Goal: Information Seeking & Learning: Learn about a topic

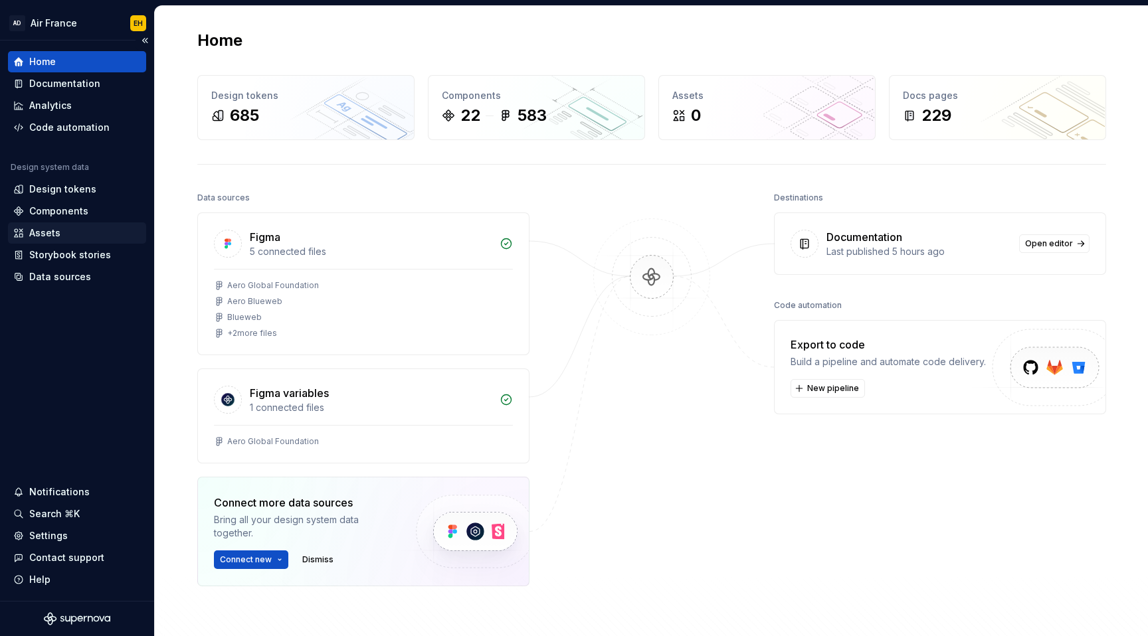
click at [62, 234] on div "Assets" at bounding box center [77, 232] width 128 height 13
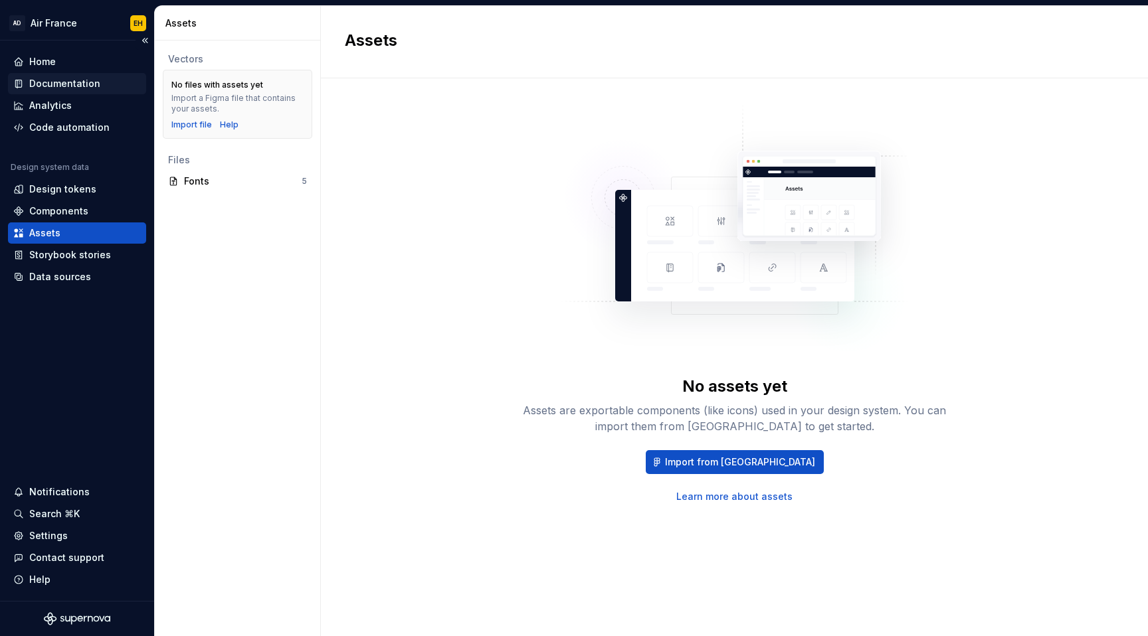
click at [64, 88] on div "Documentation" at bounding box center [64, 83] width 71 height 13
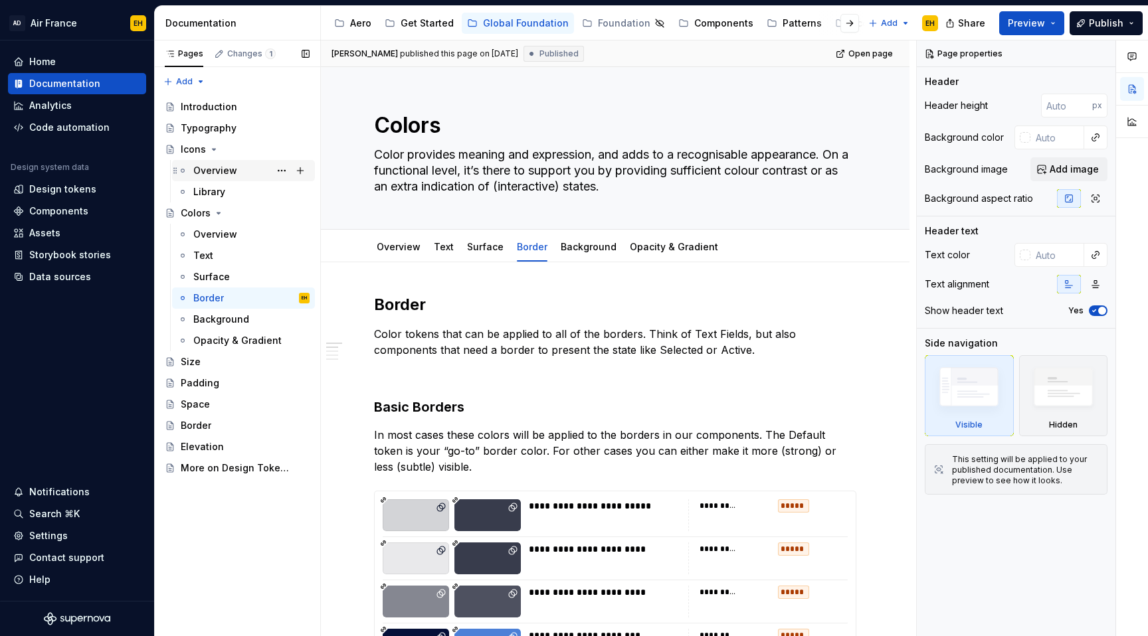
click at [220, 171] on div "Overview" at bounding box center [215, 170] width 44 height 13
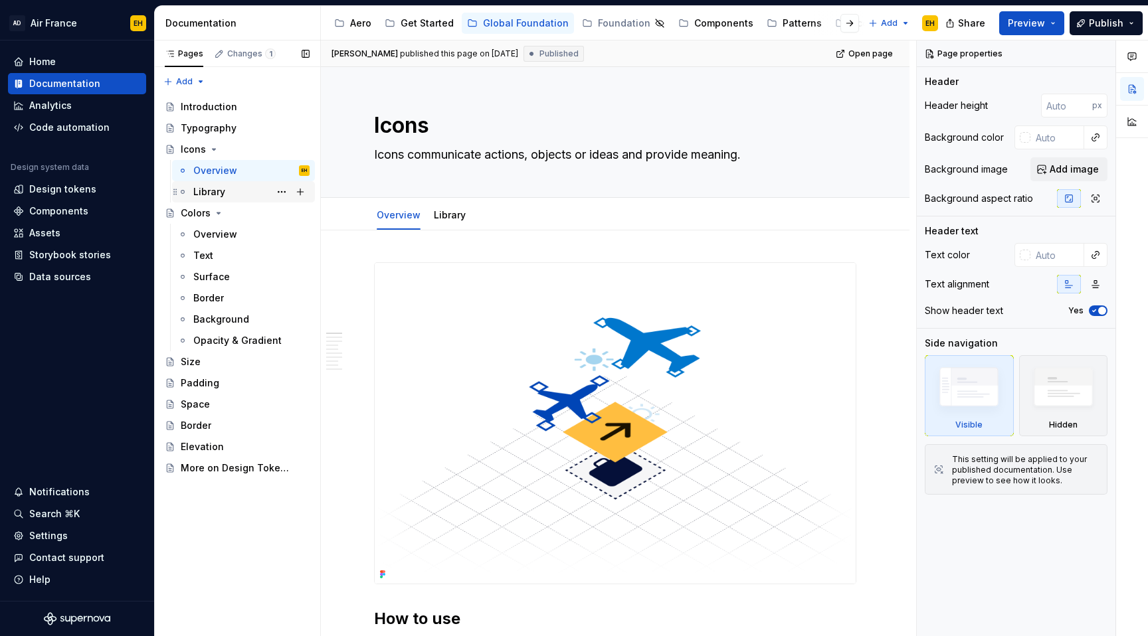
click at [223, 191] on div "Library" at bounding box center [209, 191] width 32 height 13
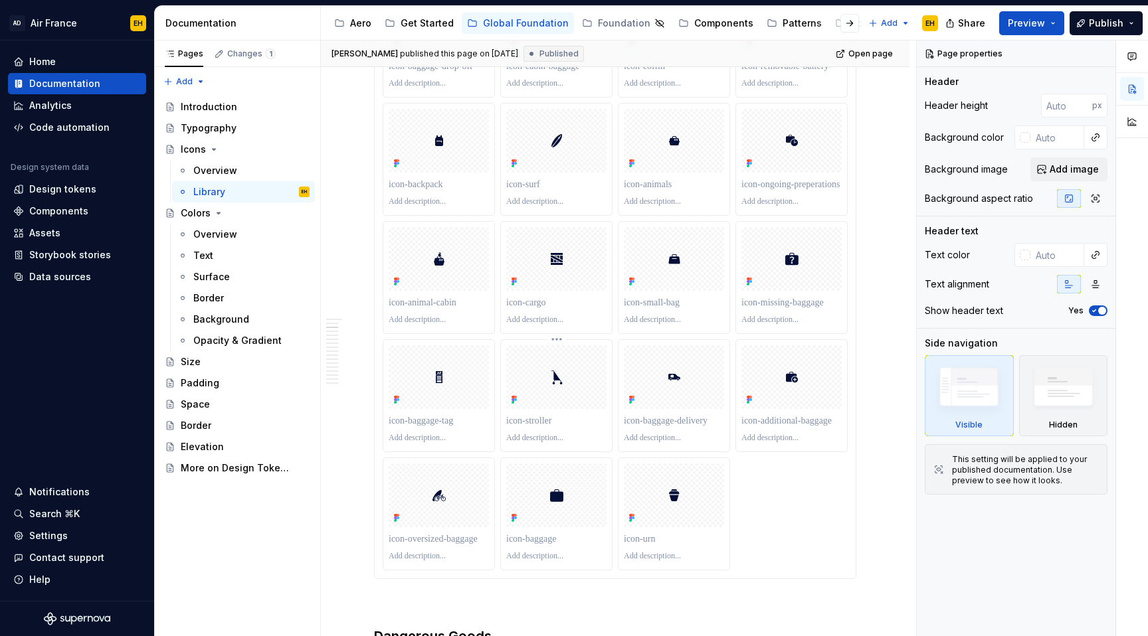
scroll to position [791, 0]
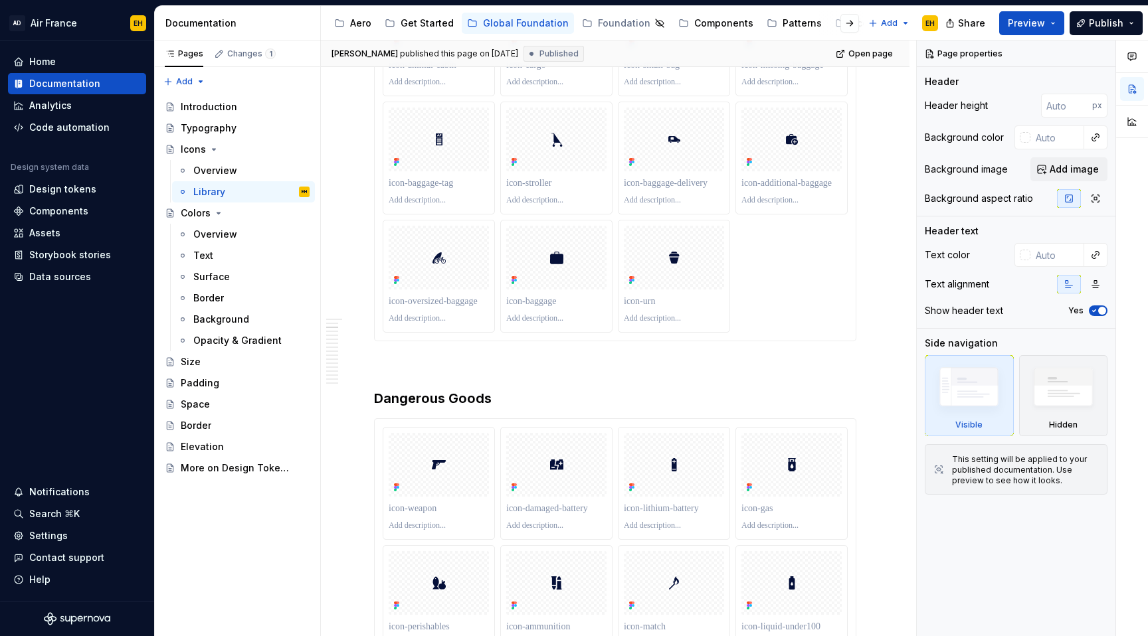
type textarea "*"
